Goal: Information Seeking & Learning: Learn about a topic

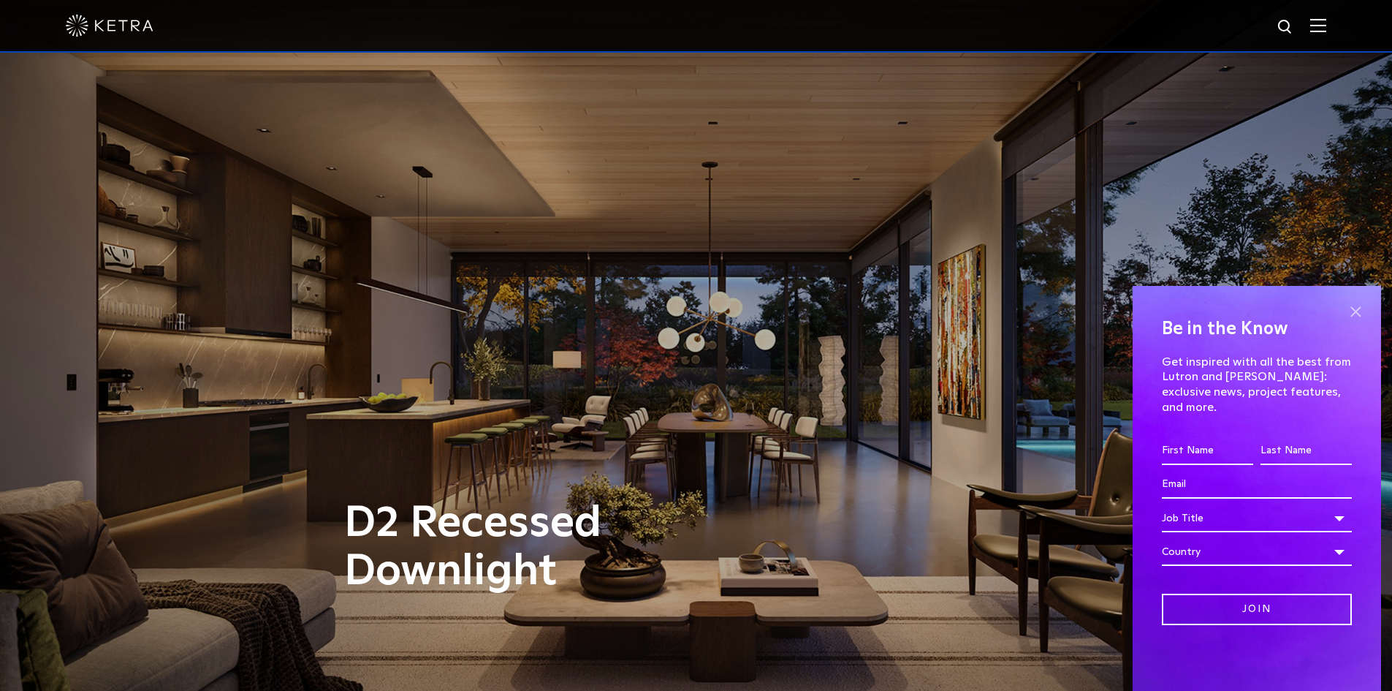
click at [1354, 322] on span at bounding box center [1356, 311] width 22 height 22
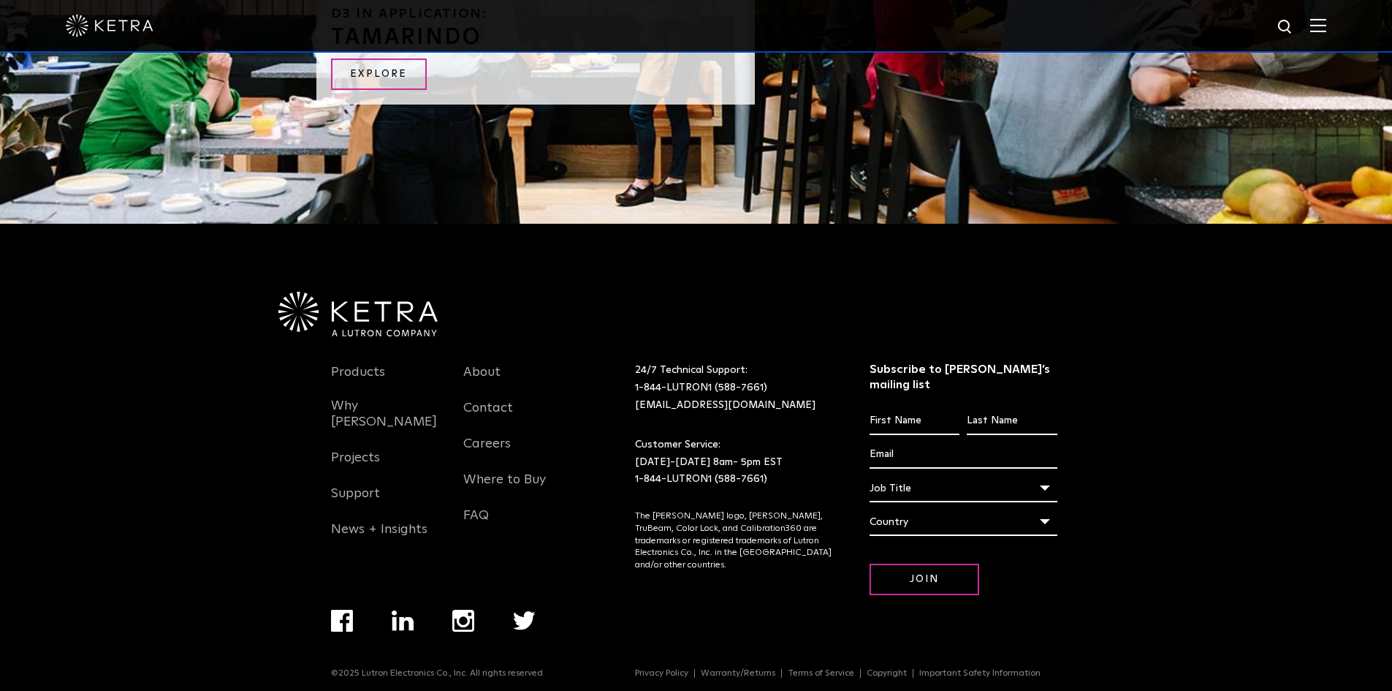
scroll to position [2549, 0]
